Goal: Task Accomplishment & Management: Complete application form

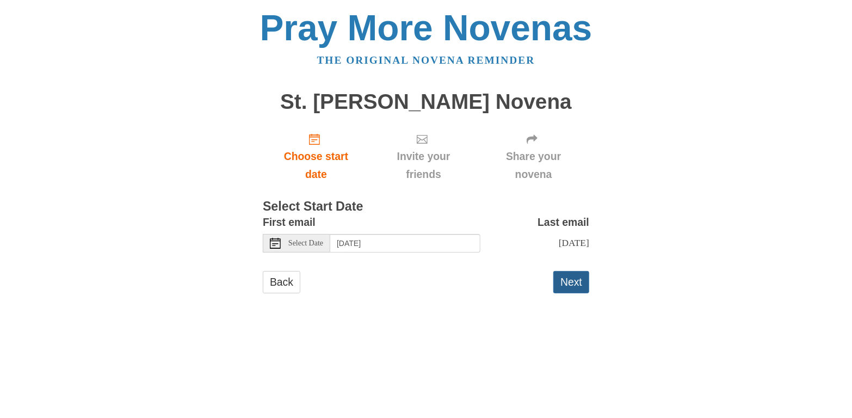
click at [568, 283] on button "Next" at bounding box center [571, 282] width 36 height 22
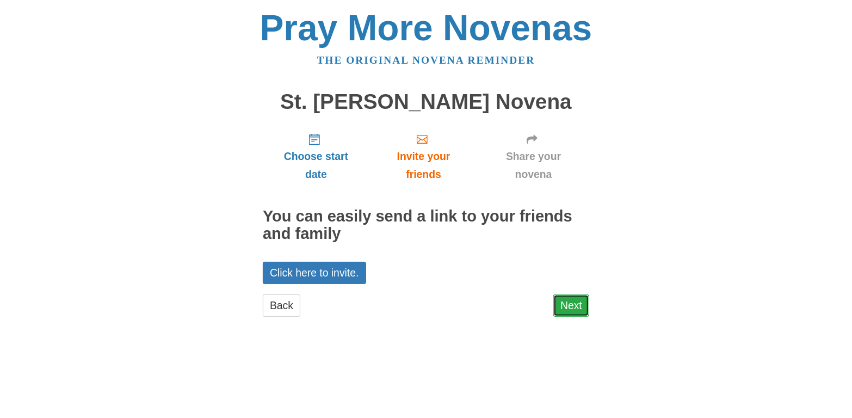
click at [571, 302] on link "Next" at bounding box center [571, 305] width 36 height 22
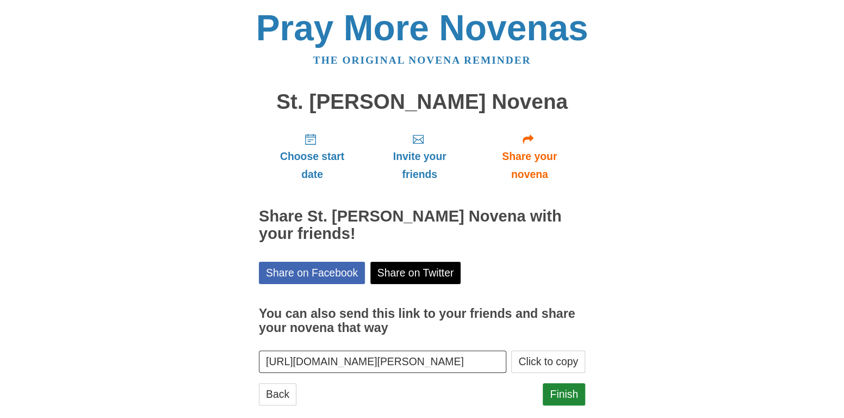
scroll to position [18, 0]
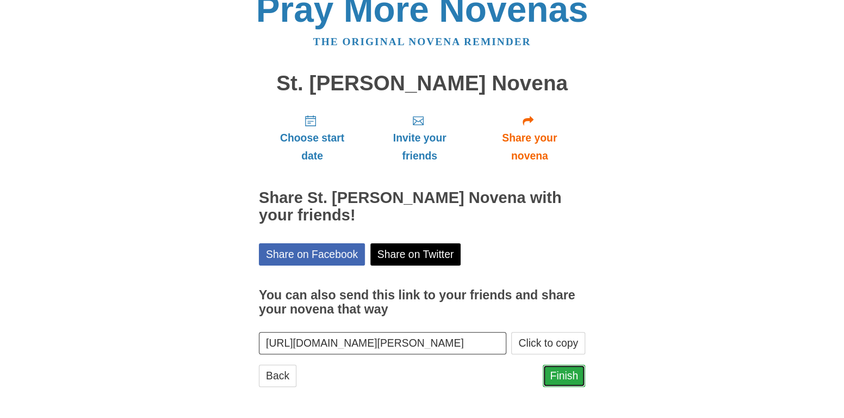
click at [557, 374] on link "Finish" at bounding box center [564, 376] width 42 height 22
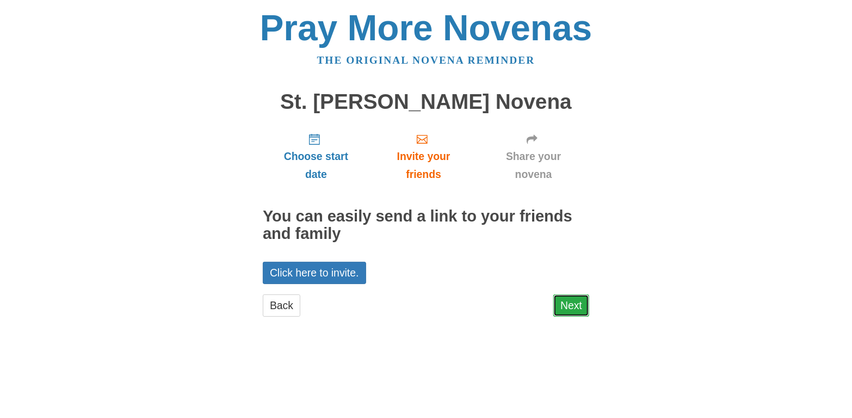
click at [566, 303] on link "Next" at bounding box center [571, 305] width 36 height 22
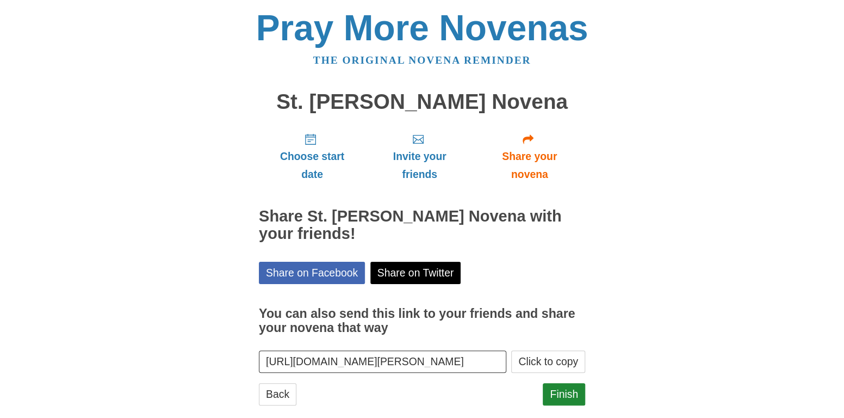
scroll to position [18, 0]
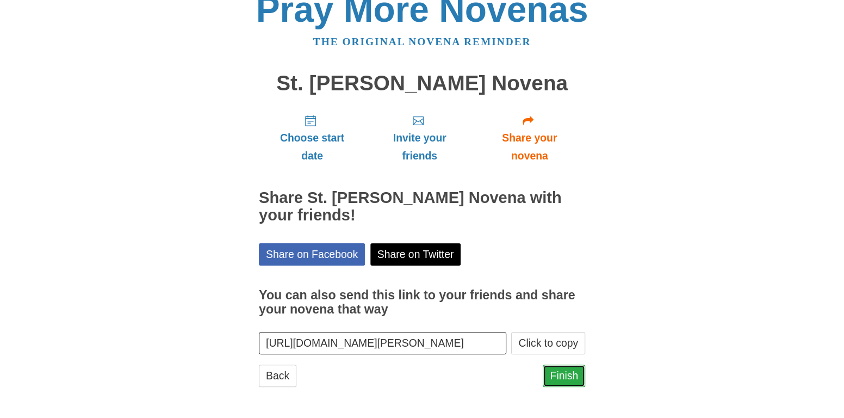
click at [558, 373] on link "Finish" at bounding box center [564, 376] width 42 height 22
